Goal: Navigation & Orientation: Find specific page/section

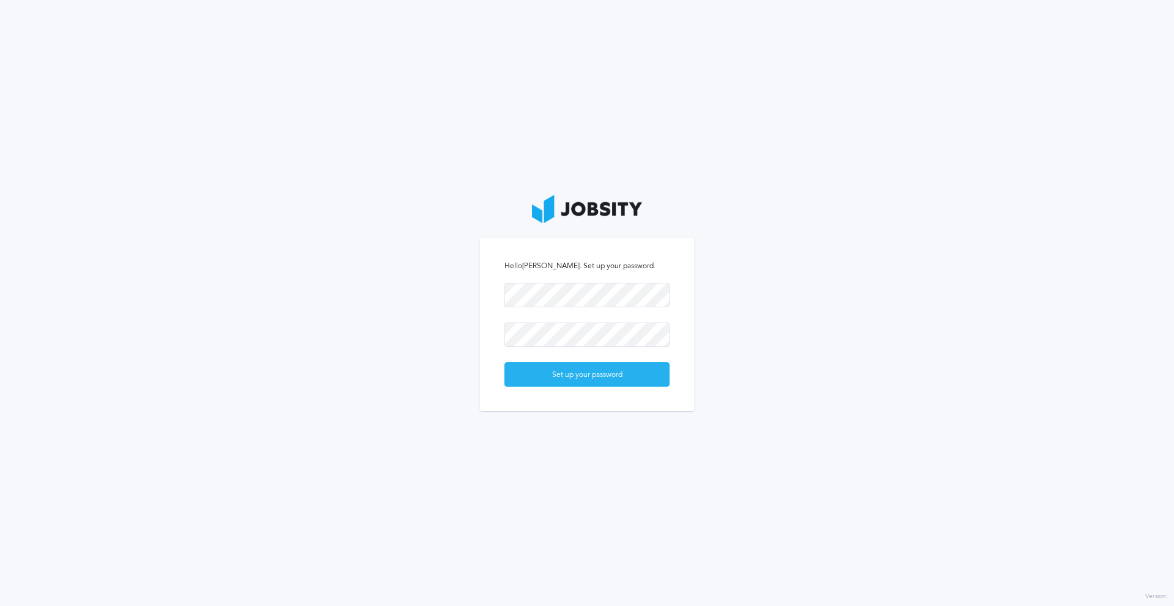
click at [564, 377] on div "Set up your password" at bounding box center [587, 375] width 164 height 24
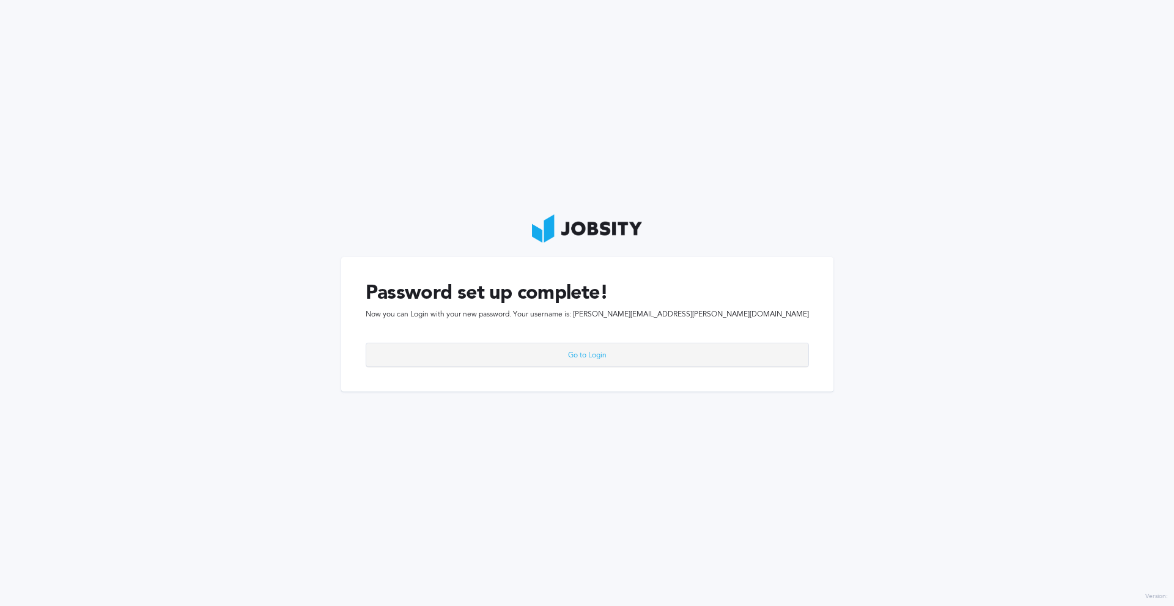
click at [631, 352] on div "Go to Login" at bounding box center [587, 356] width 442 height 24
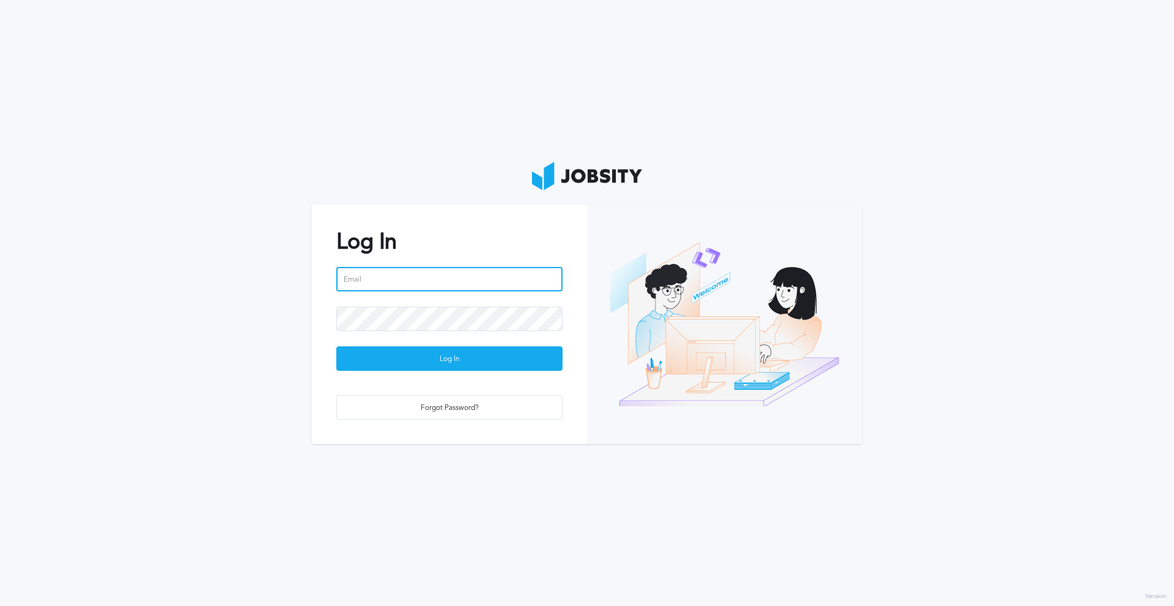
click at [388, 281] on input "email" at bounding box center [449, 279] width 226 height 24
paste input "396767"
type input "396767"
click at [380, 273] on input "396767" at bounding box center [449, 279] width 226 height 24
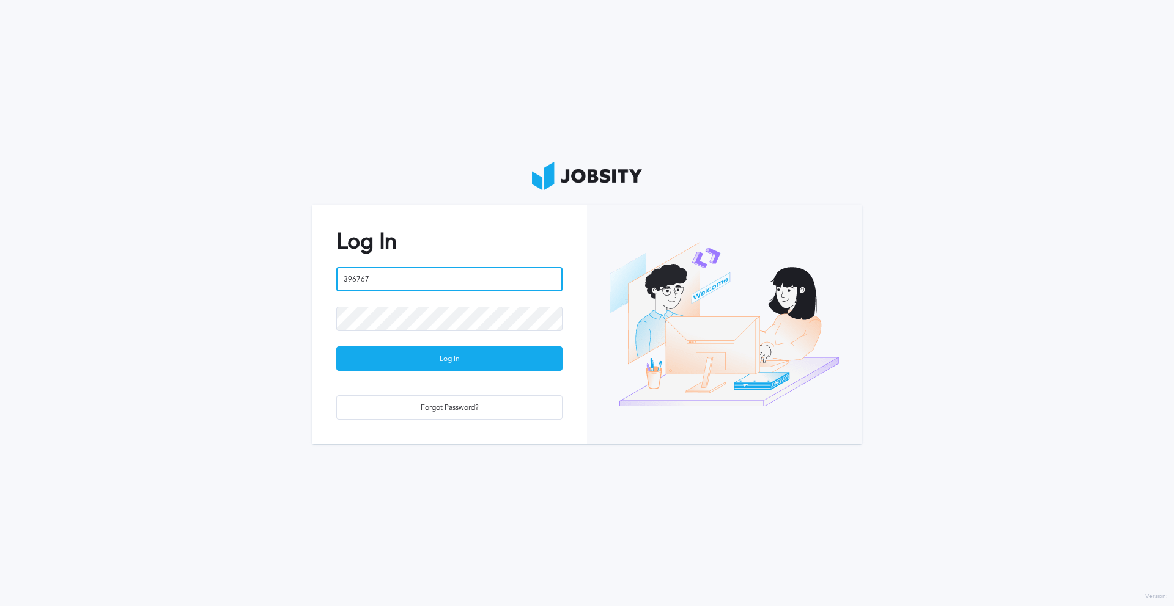
click at [380, 273] on input "396767" at bounding box center [449, 279] width 226 height 24
paste input "[PERSON_NAME][EMAIL_ADDRESS][PERSON_NAME][DOMAIN_NAME]"
type input "[PERSON_NAME][EMAIL_ADDRESS][PERSON_NAME][DOMAIN_NAME]"
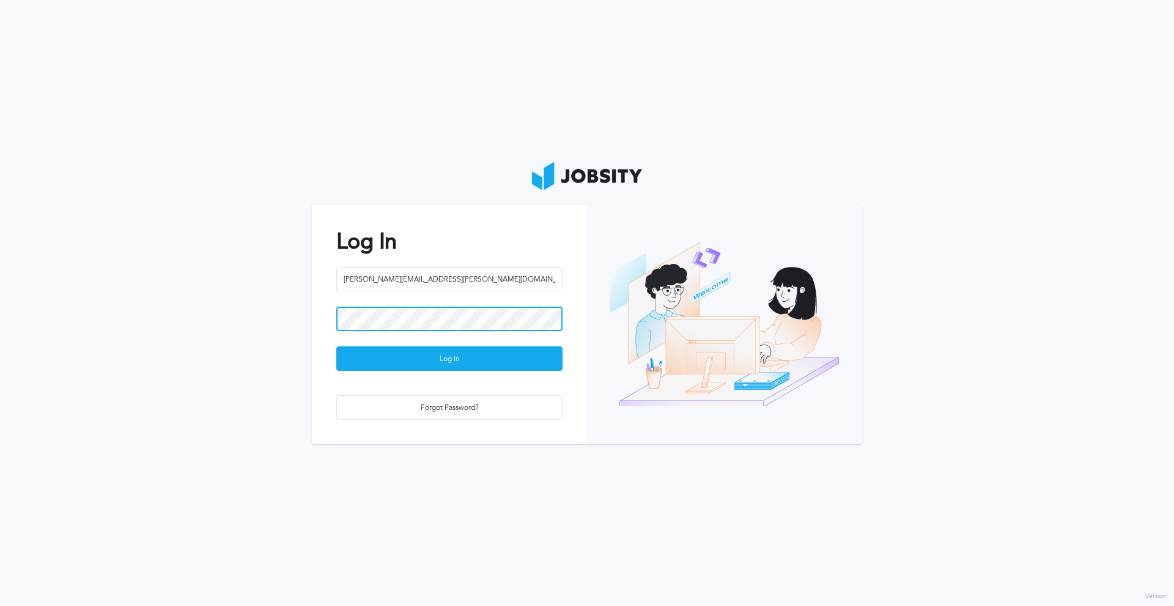
click at [336, 347] on button "Log In" at bounding box center [449, 359] width 226 height 24
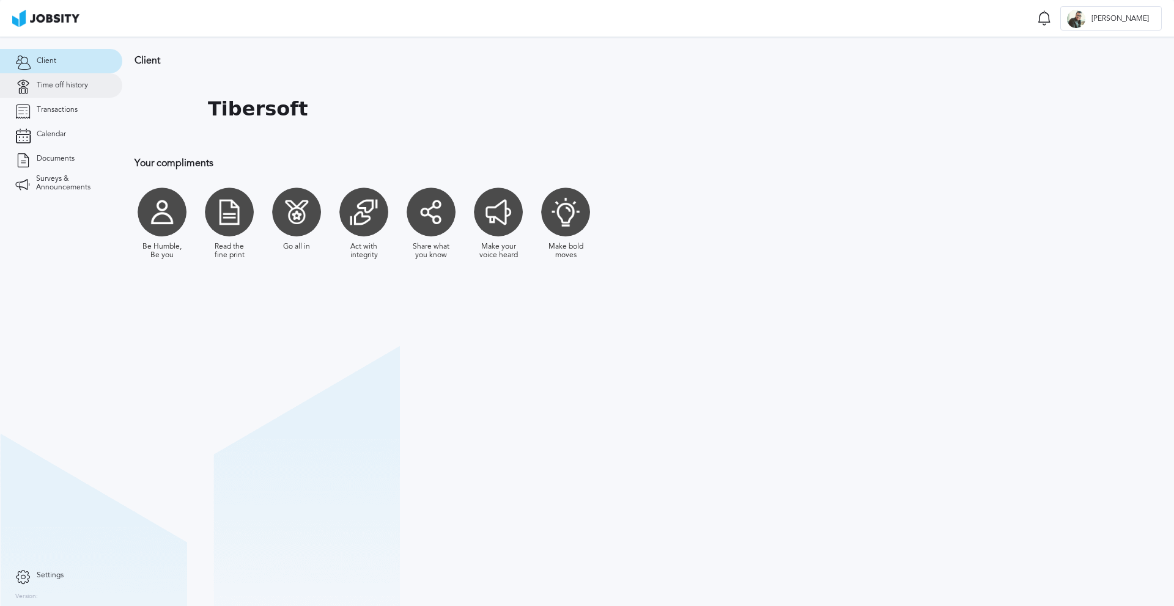
click at [61, 81] on span "Time off history" at bounding box center [62, 85] width 51 height 9
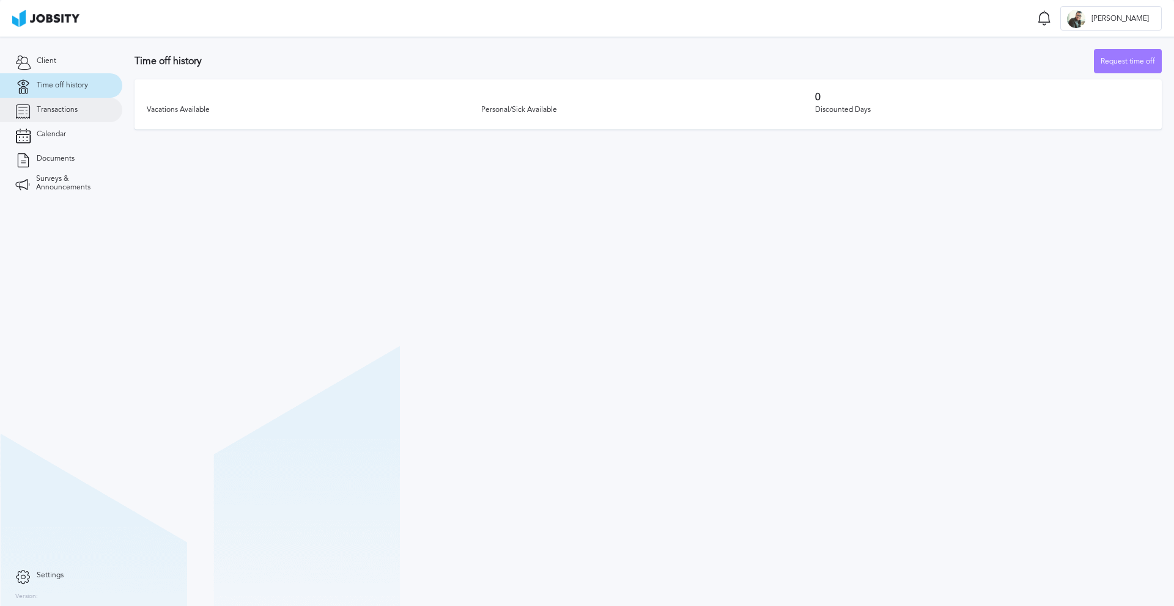
click at [51, 109] on span "Transactions" at bounding box center [57, 110] width 41 height 9
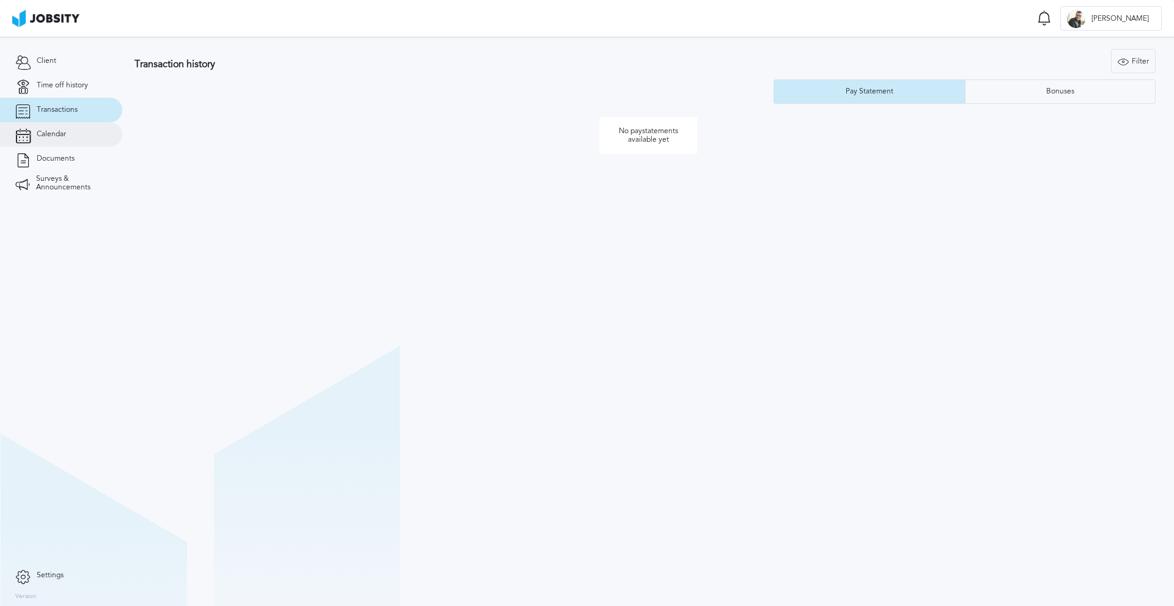
click at [47, 134] on span "Calendar" at bounding box center [51, 134] width 29 height 9
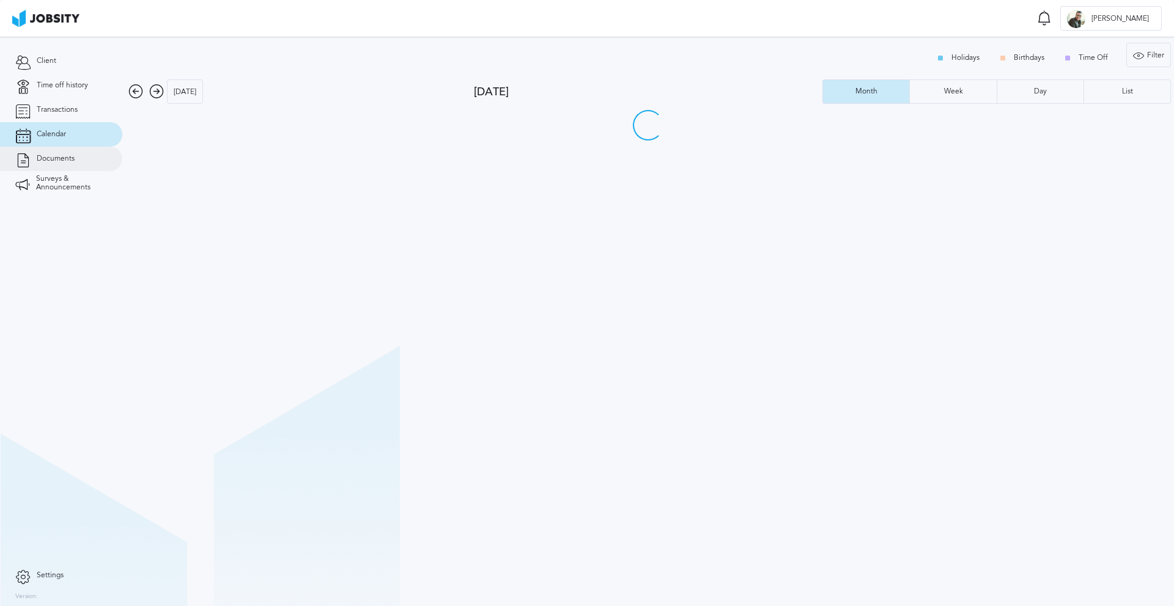
click at [43, 160] on span "Documents" at bounding box center [56, 159] width 38 height 9
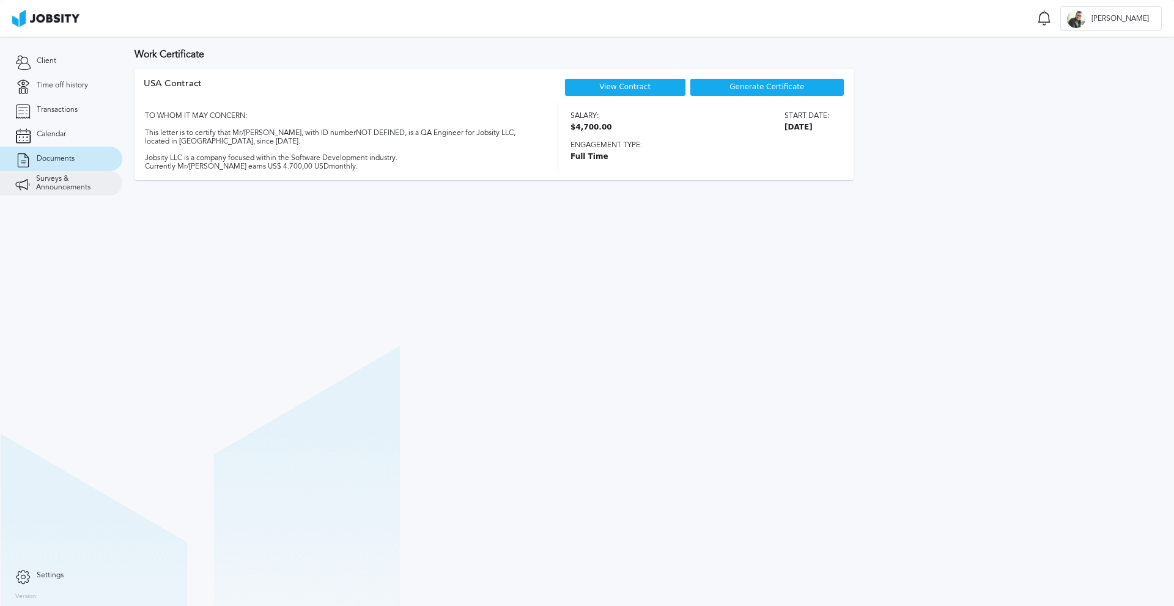
click at [45, 181] on span "Surveys & Announcements" at bounding box center [71, 183] width 71 height 17
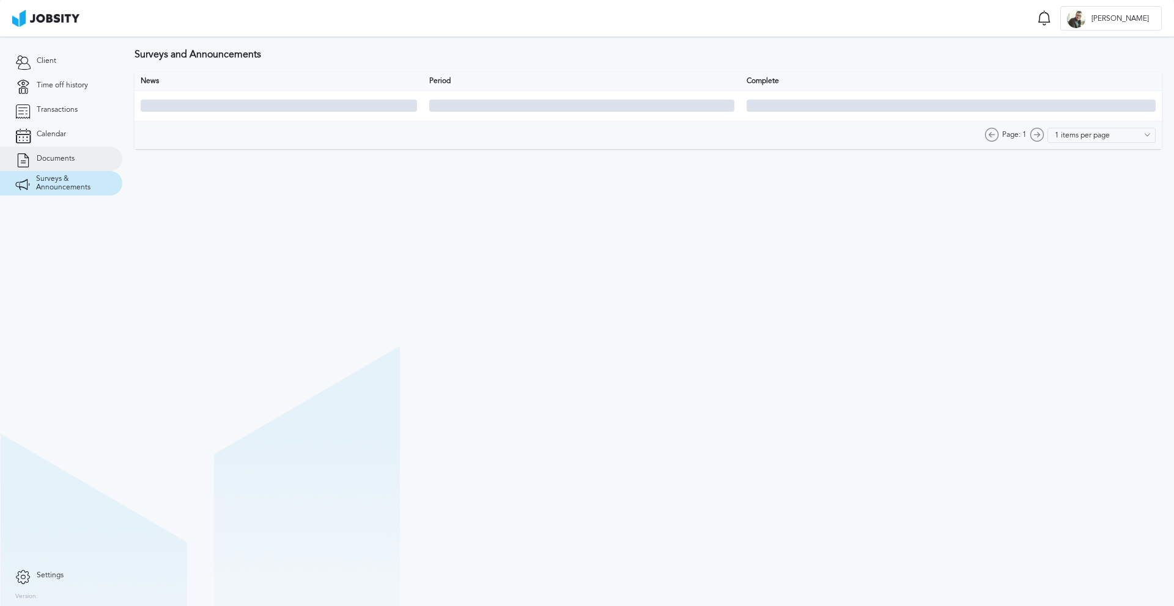
type input "10 items per page"
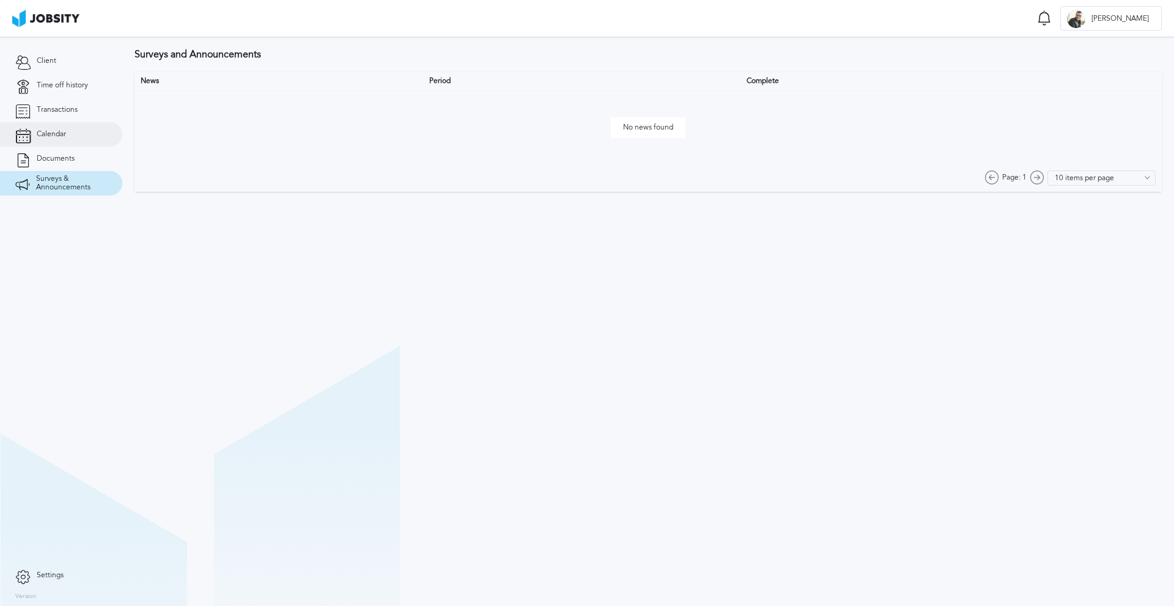
click at [46, 127] on link "Calendar" at bounding box center [61, 134] width 122 height 24
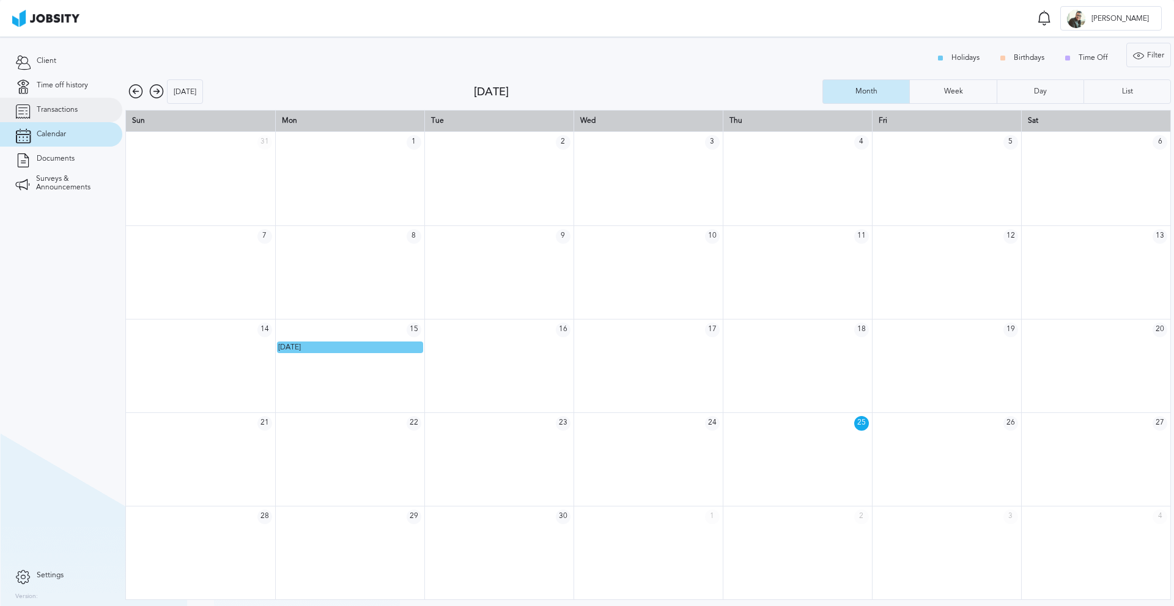
click at [54, 106] on span "Transactions" at bounding box center [57, 110] width 41 height 9
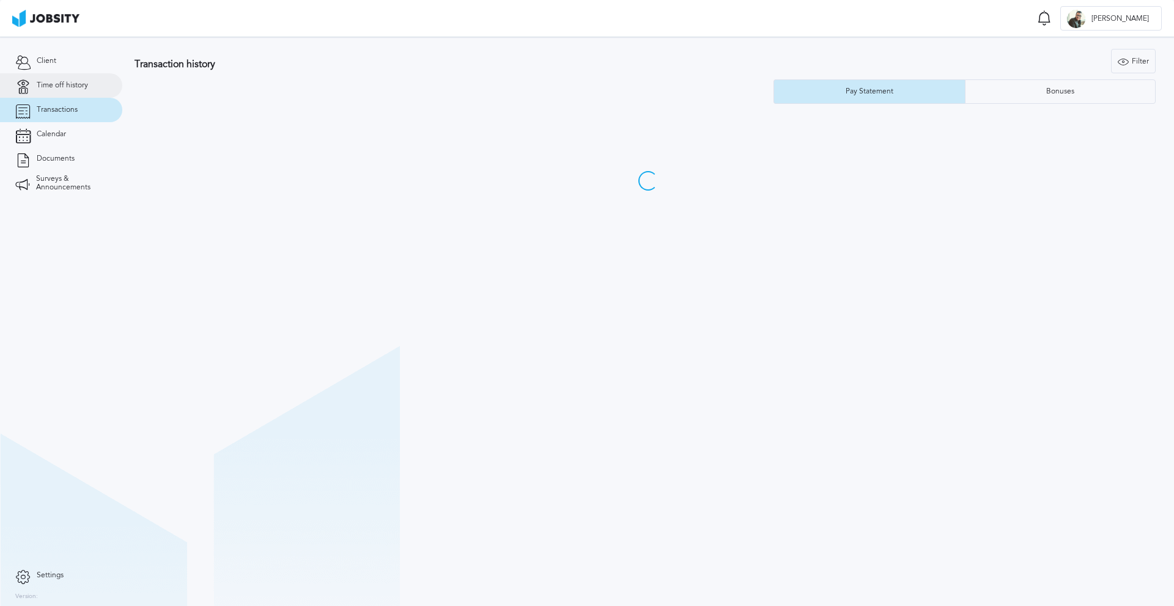
click at [53, 88] on span "Time off history" at bounding box center [62, 85] width 51 height 9
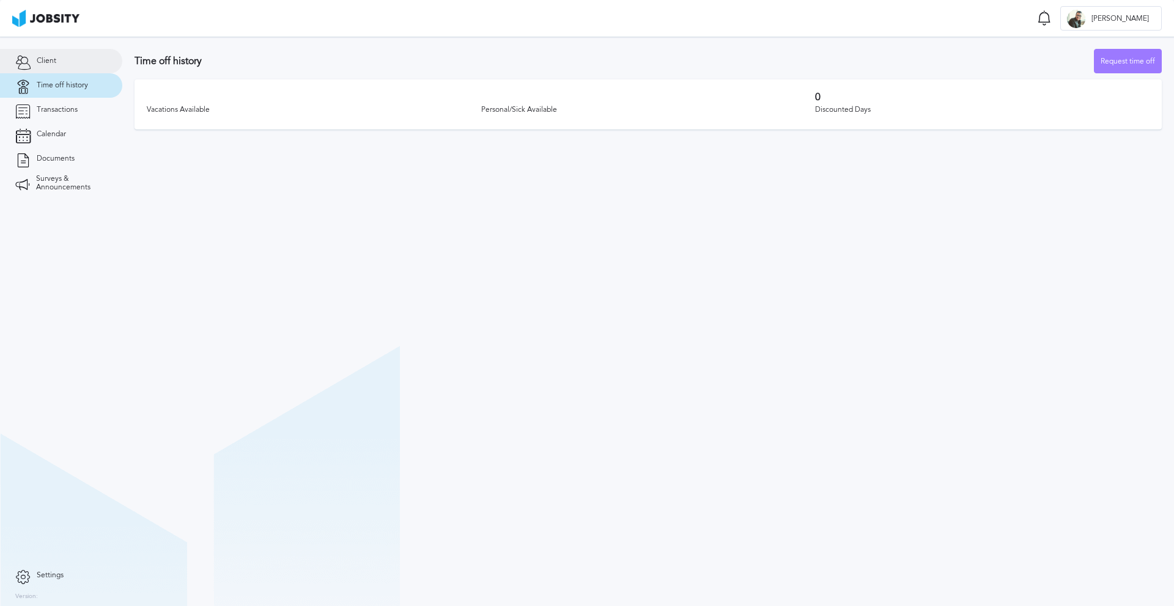
click at [42, 66] on link "Client" at bounding box center [61, 61] width 122 height 24
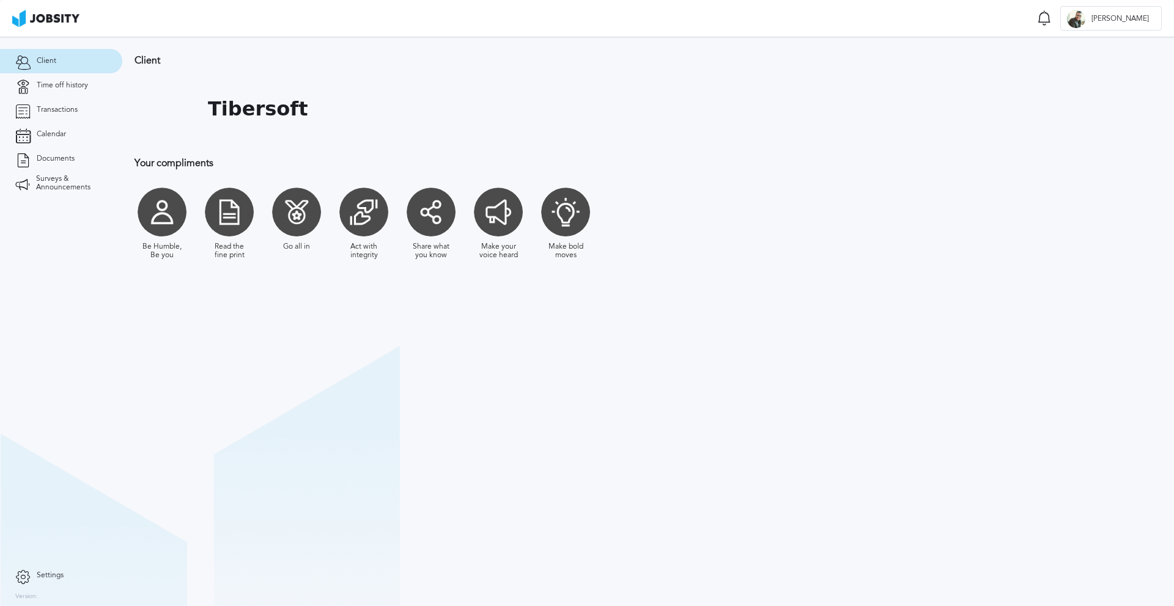
click at [161, 214] on div at bounding box center [162, 212] width 49 height 49
click at [157, 213] on div at bounding box center [162, 212] width 49 height 49
click at [23, 570] on icon at bounding box center [22, 575] width 15 height 11
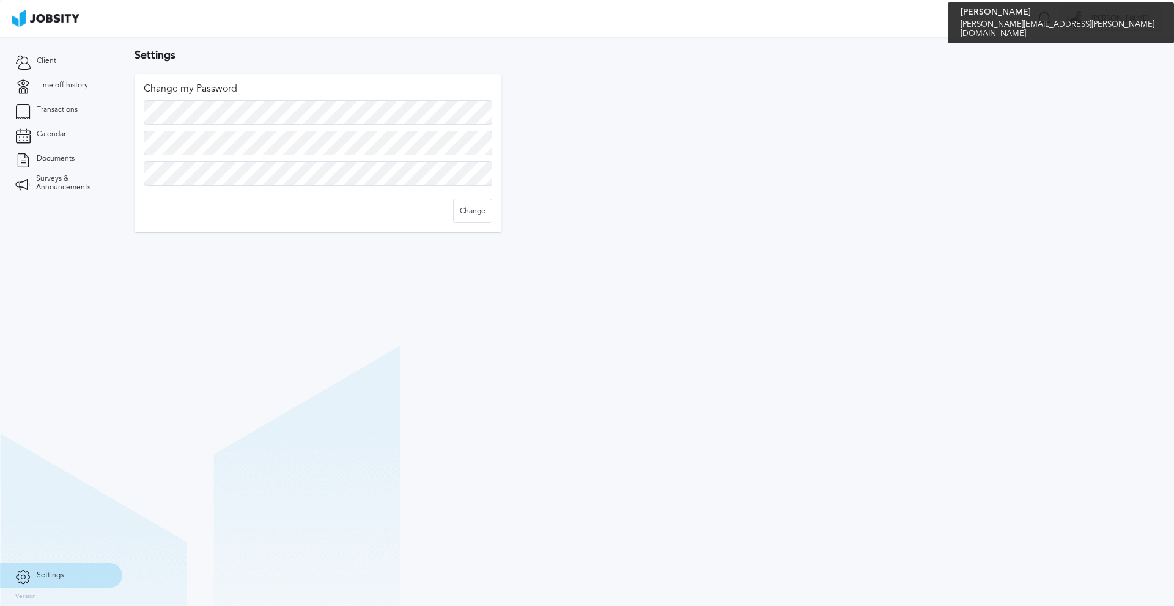
click at [1115, 28] on div "[PERSON_NAME]" at bounding box center [1111, 19] width 100 height 24
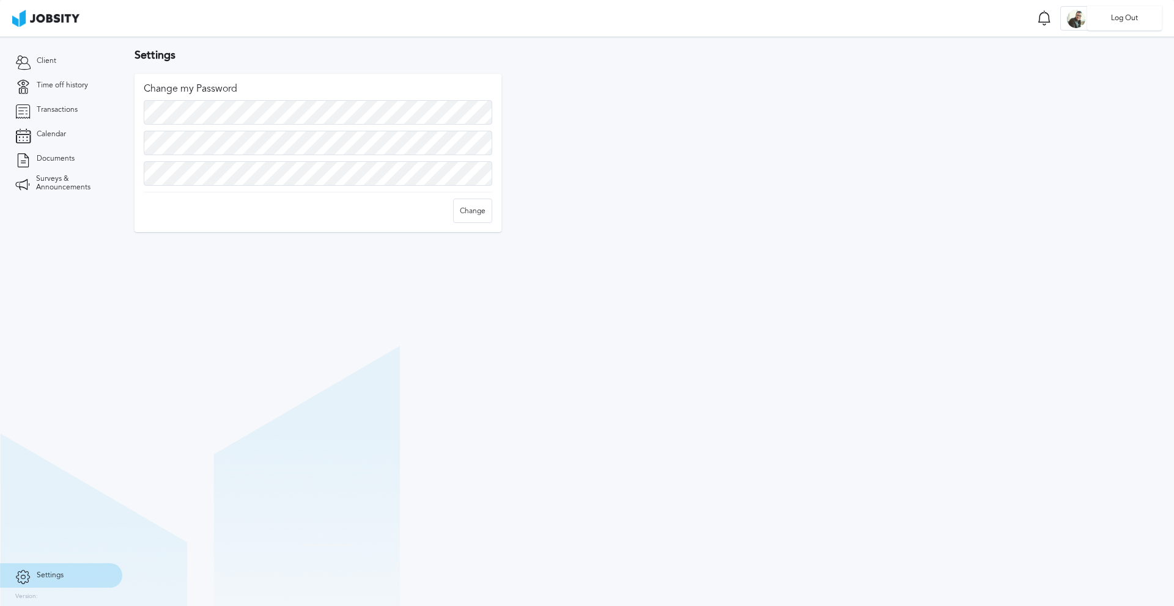
click at [37, 67] on div "Log Out" at bounding box center [587, 303] width 1174 height 606
click at [33, 61] on link "Client" at bounding box center [61, 61] width 122 height 24
